Goal: Find specific page/section

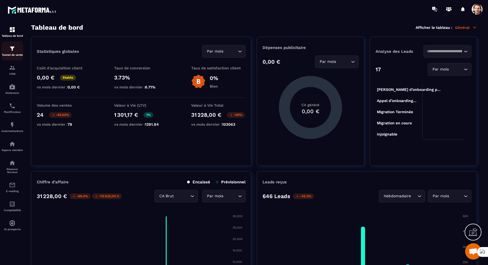
click at [12, 53] on div "Tunnel de vente" at bounding box center [12, 51] width 22 height 11
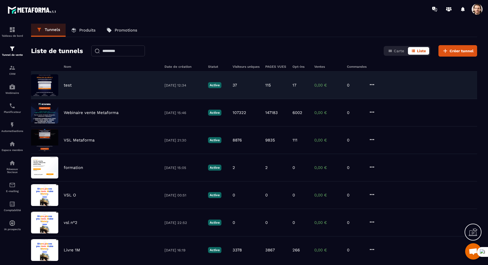
click at [63, 99] on div "test 16/12/2024 12:34 Active 37 115 17 0,00 € 0" at bounding box center [254, 113] width 446 height 28
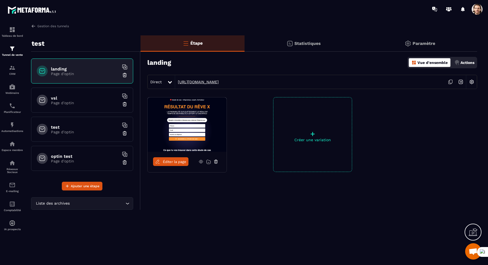
click at [201, 83] on link "https://www.metaforma.io/video32" at bounding box center [197, 82] width 44 height 4
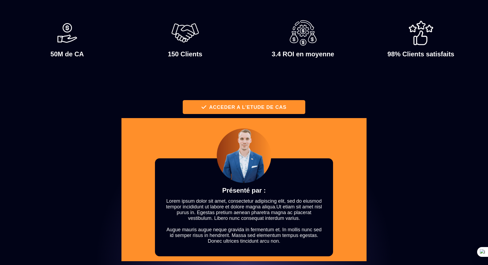
scroll to position [419, 0]
